Goal: Transaction & Acquisition: Purchase product/service

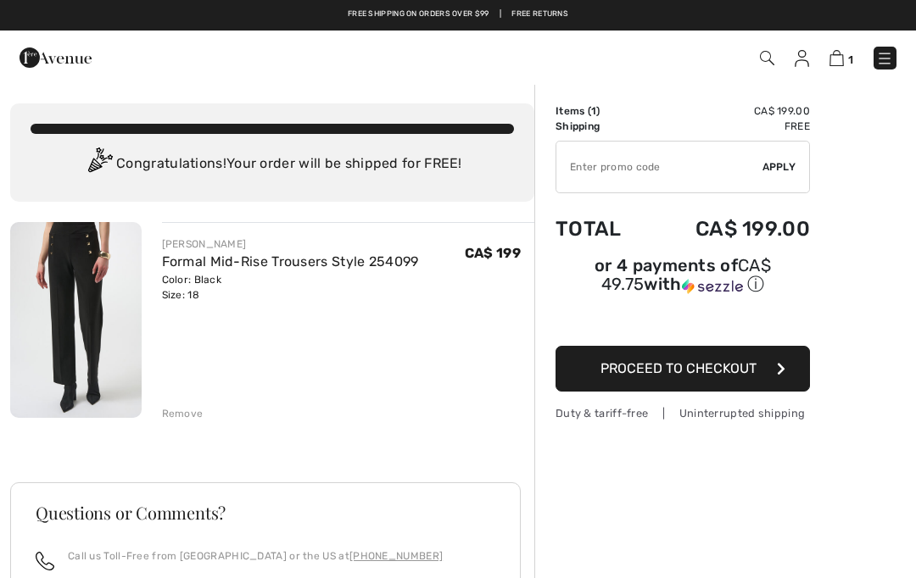
click at [891, 54] on img at bounding box center [884, 58] width 17 height 17
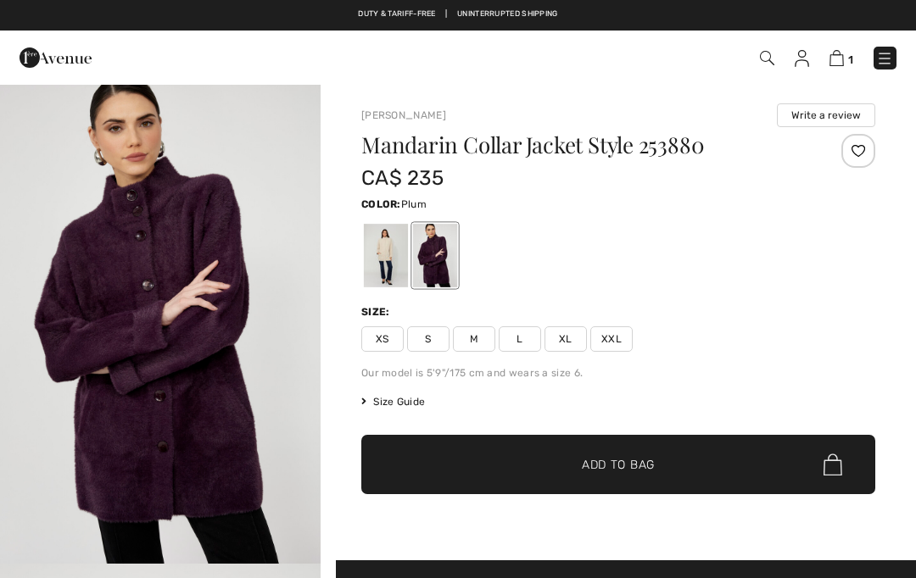
checkbox input "true"
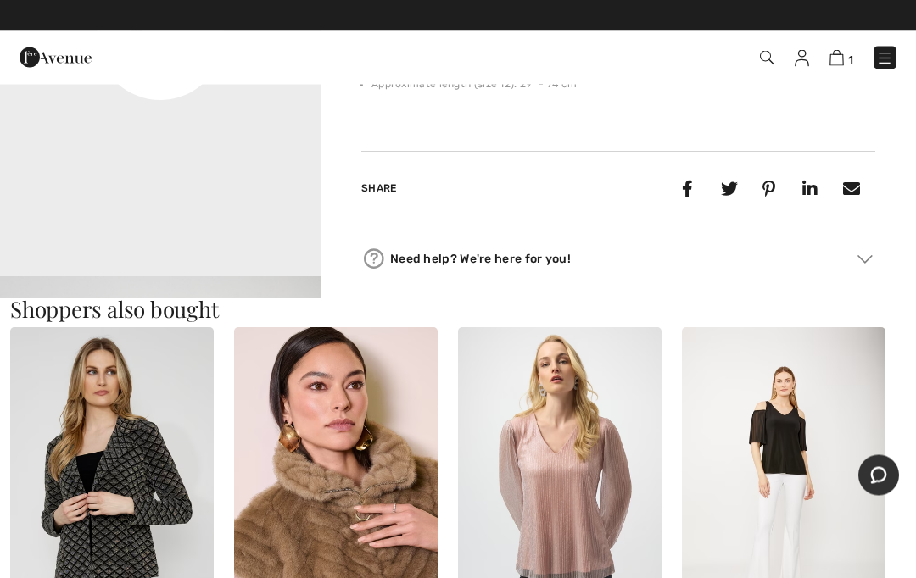
scroll to position [1249, 0]
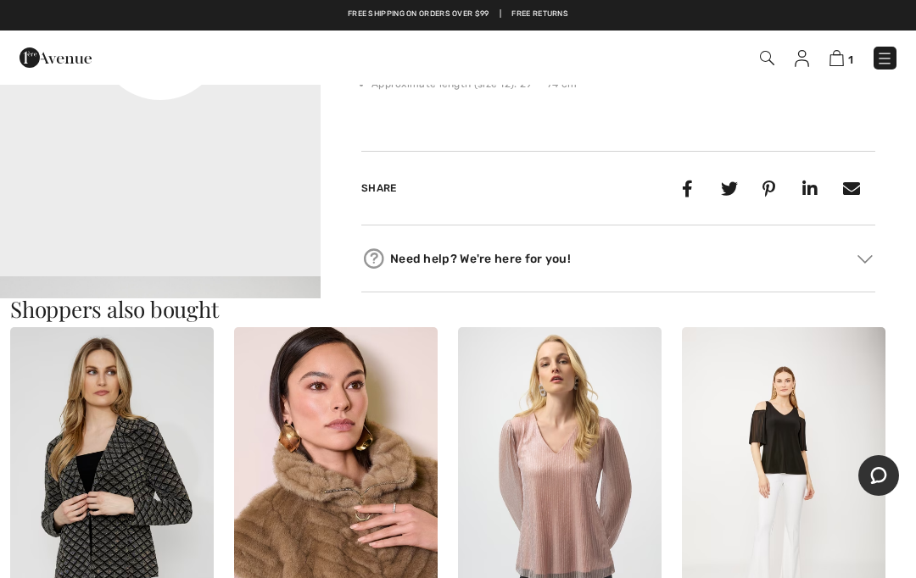
click at [393, 556] on img at bounding box center [336, 479] width 204 height 305
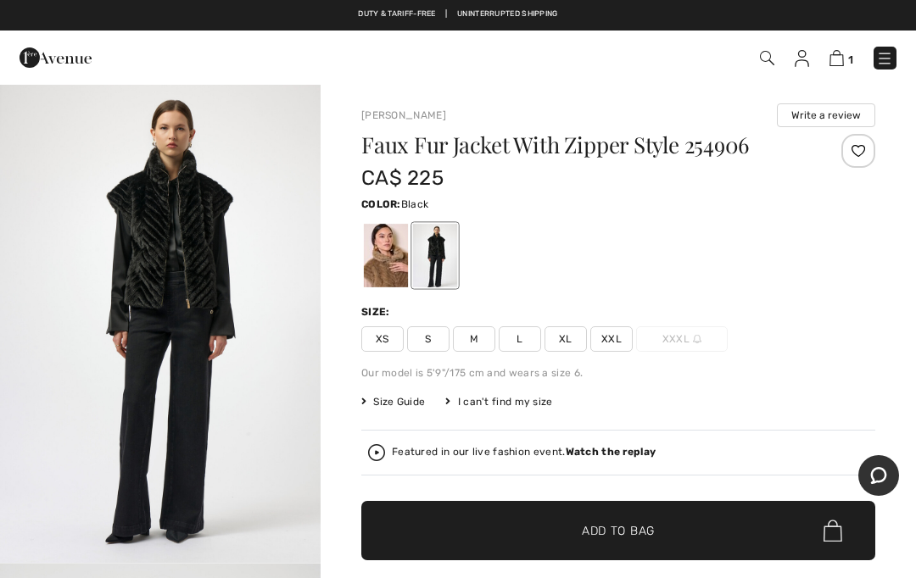
click at [188, 299] on img "1 / 6" at bounding box center [160, 323] width 321 height 480
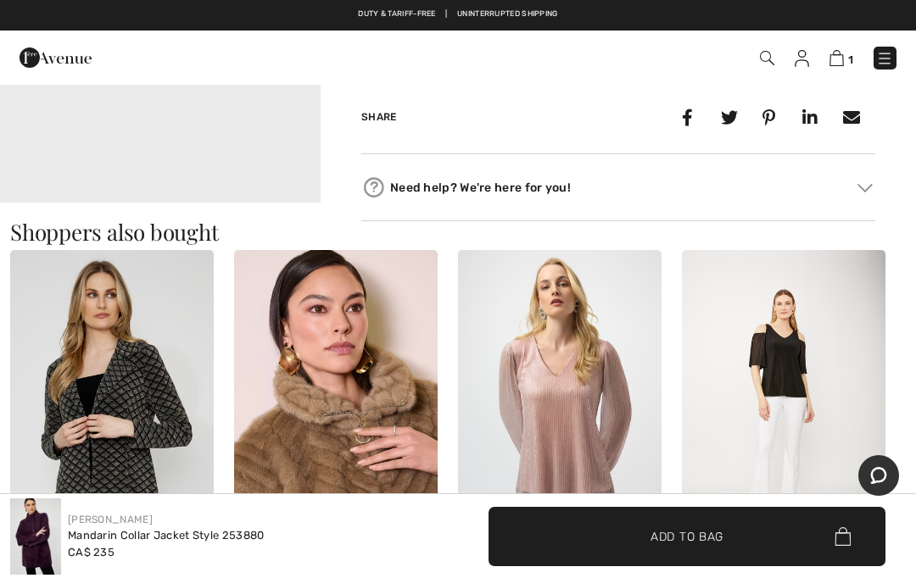
scroll to position [1320, 0]
